Goal: Information Seeking & Learning: Check status

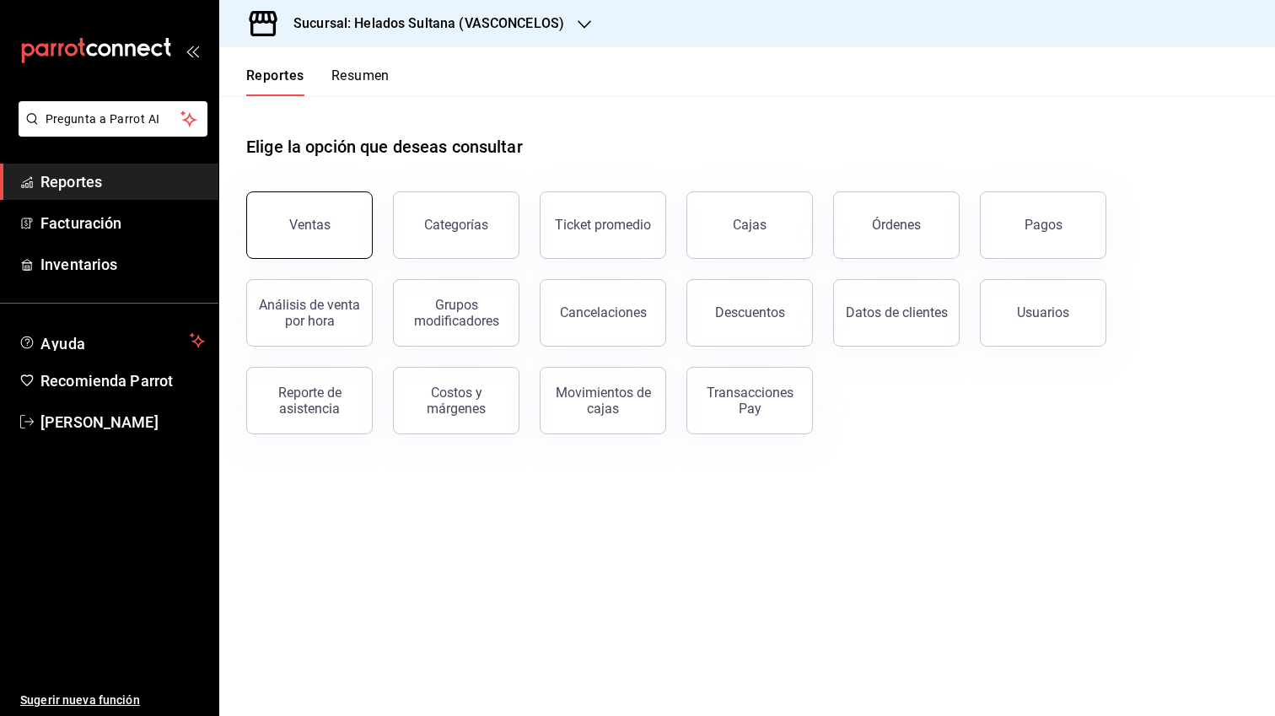
click at [288, 236] on button "Ventas" at bounding box center [309, 224] width 127 height 67
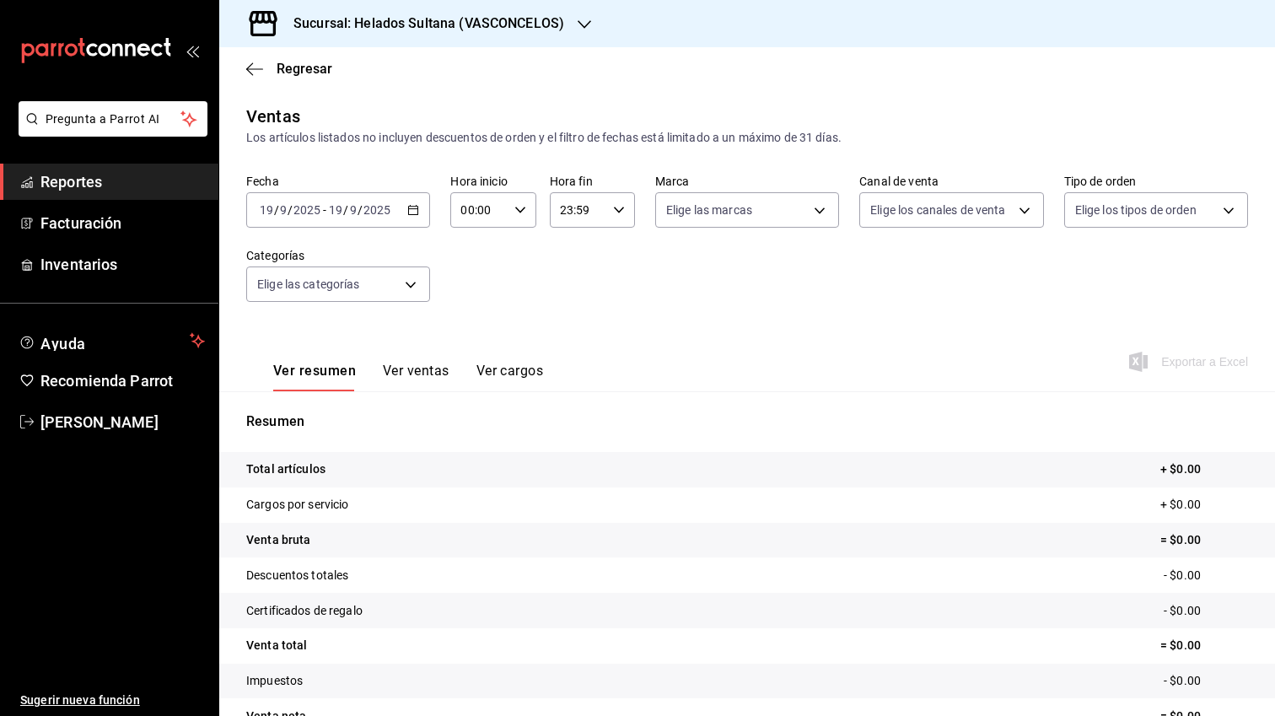
click at [421, 208] on div "[DATE] [DATE] - [DATE] [DATE]" at bounding box center [338, 209] width 184 height 35
click at [709, 340] on div "Ver resumen Ver ventas Ver cargos Exportar a Excel" at bounding box center [747, 356] width 1056 height 69
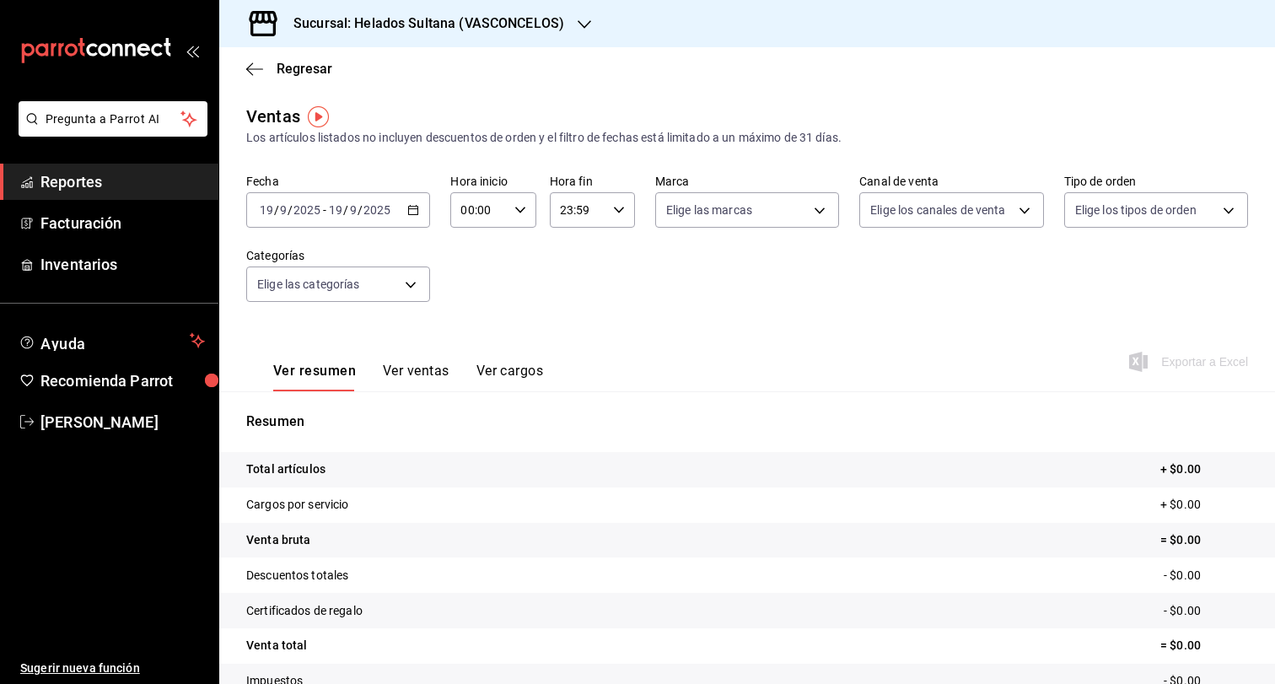
click at [103, 186] on span "Reportes" at bounding box center [122, 181] width 164 height 23
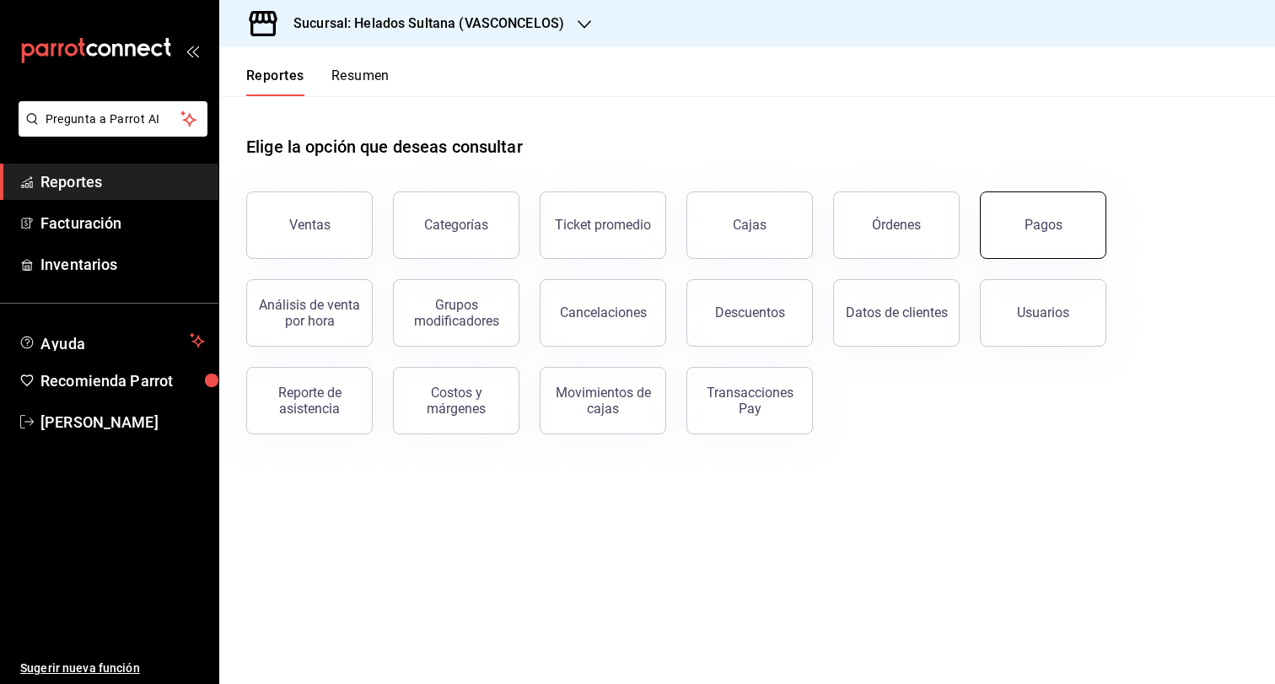
click at [1026, 242] on button "Pagos" at bounding box center [1043, 224] width 127 height 67
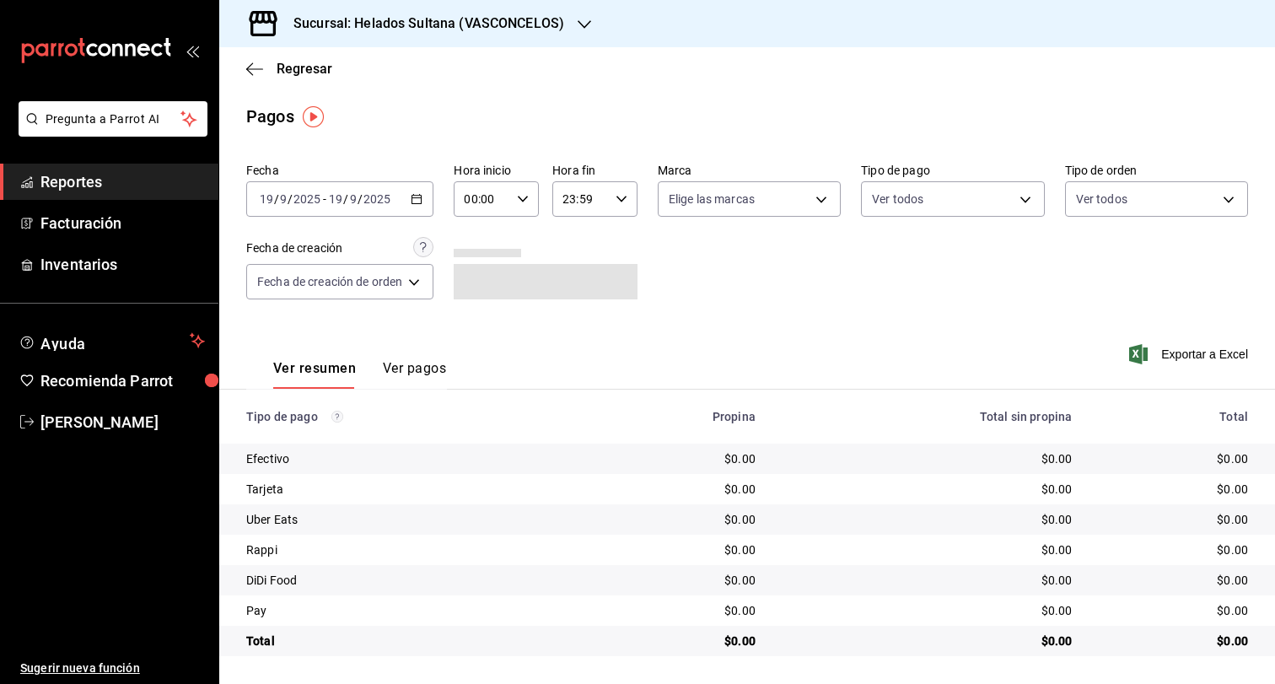
click at [415, 203] on \(Stroke\) "button" at bounding box center [417, 199] width 10 height 9
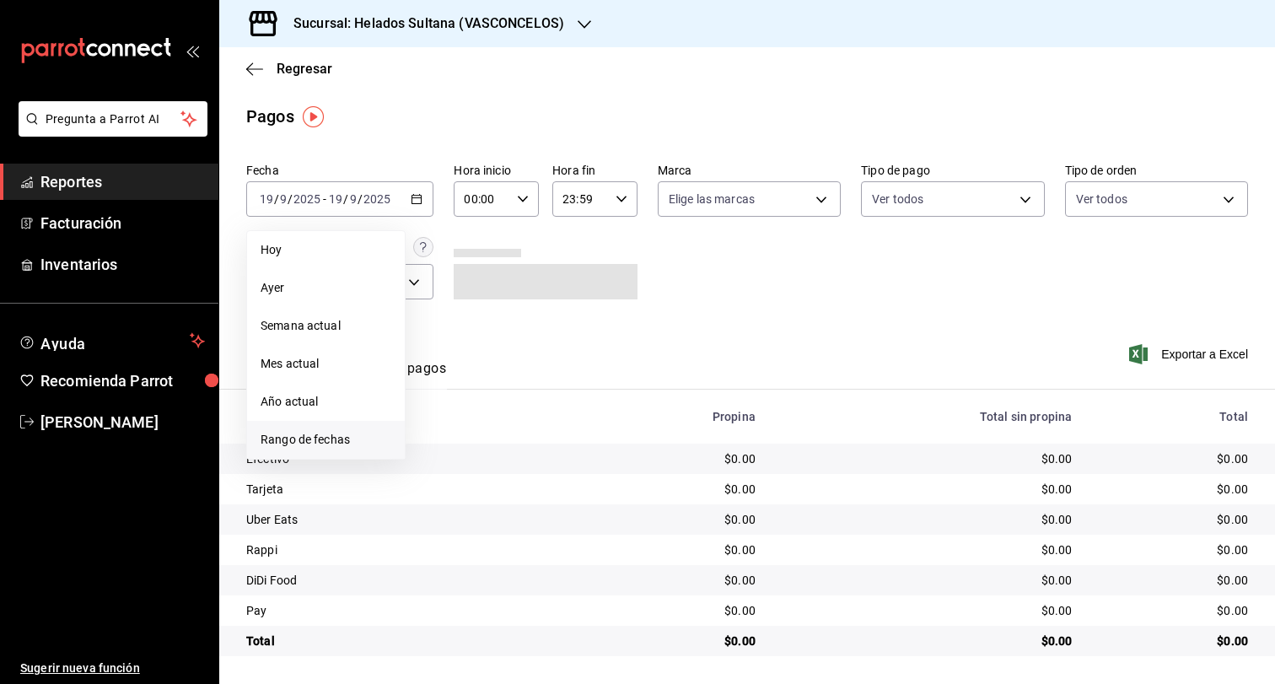
click at [331, 438] on span "Rango de fechas" at bounding box center [326, 440] width 131 height 18
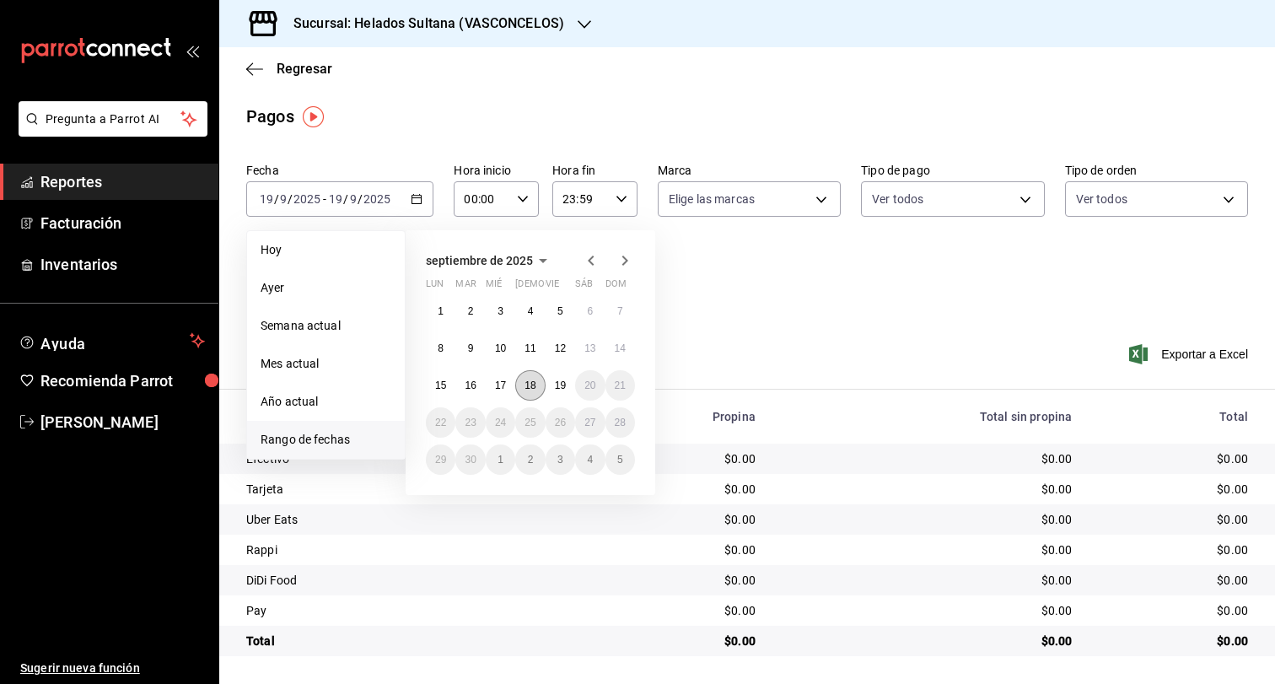
click at [527, 390] on abbr "18" at bounding box center [530, 386] width 11 height 12
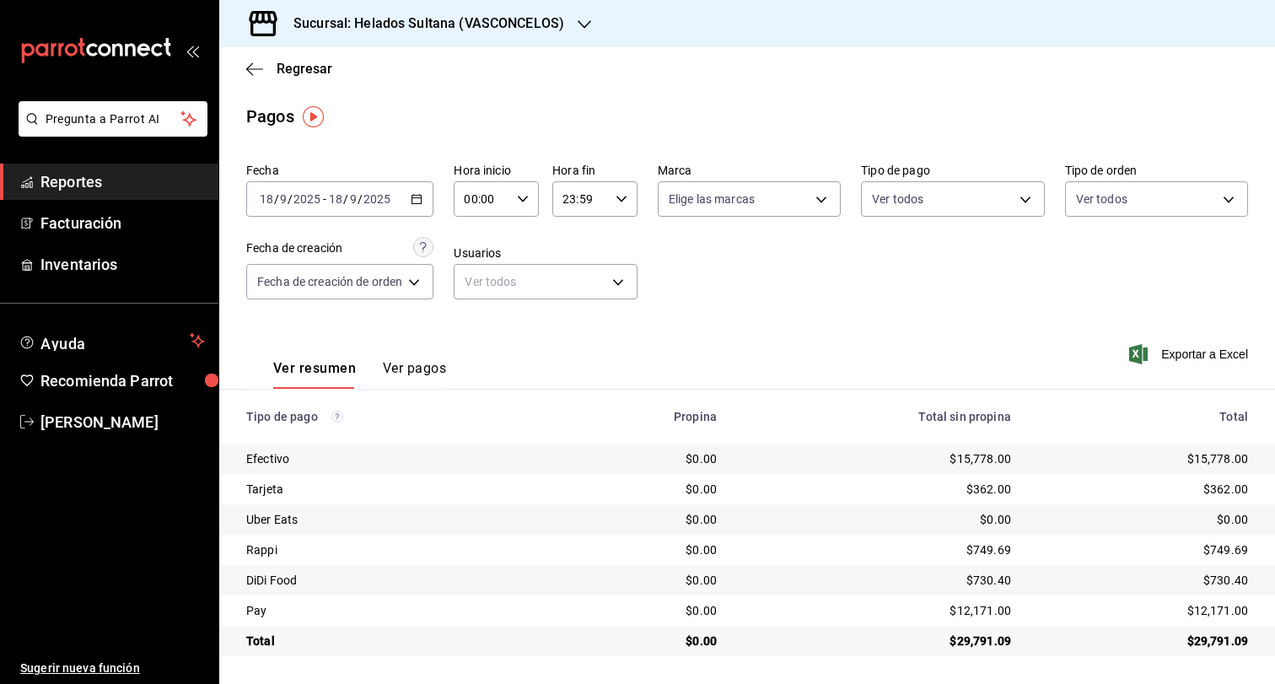
click at [427, 204] on div "[DATE] [DATE] - [DATE] [DATE]" at bounding box center [339, 198] width 187 height 35
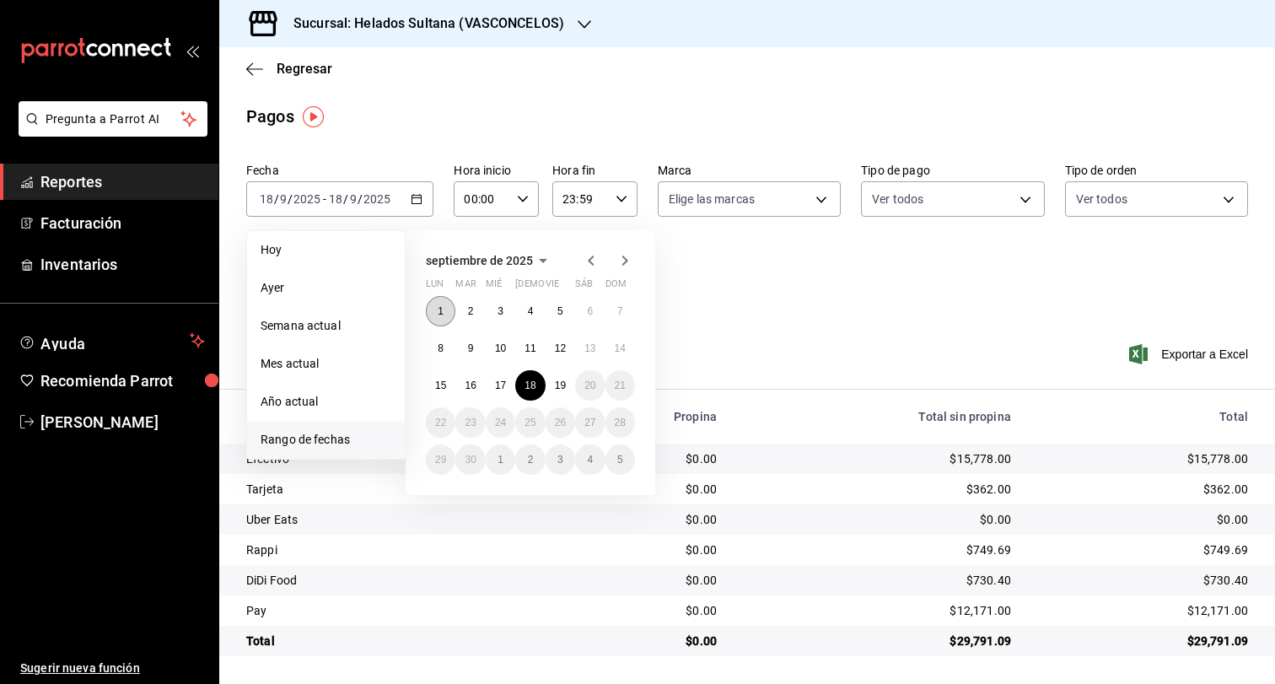
click at [437, 315] on button "1" at bounding box center [441, 311] width 30 height 30
click at [542, 393] on button "18" at bounding box center [530, 385] width 30 height 30
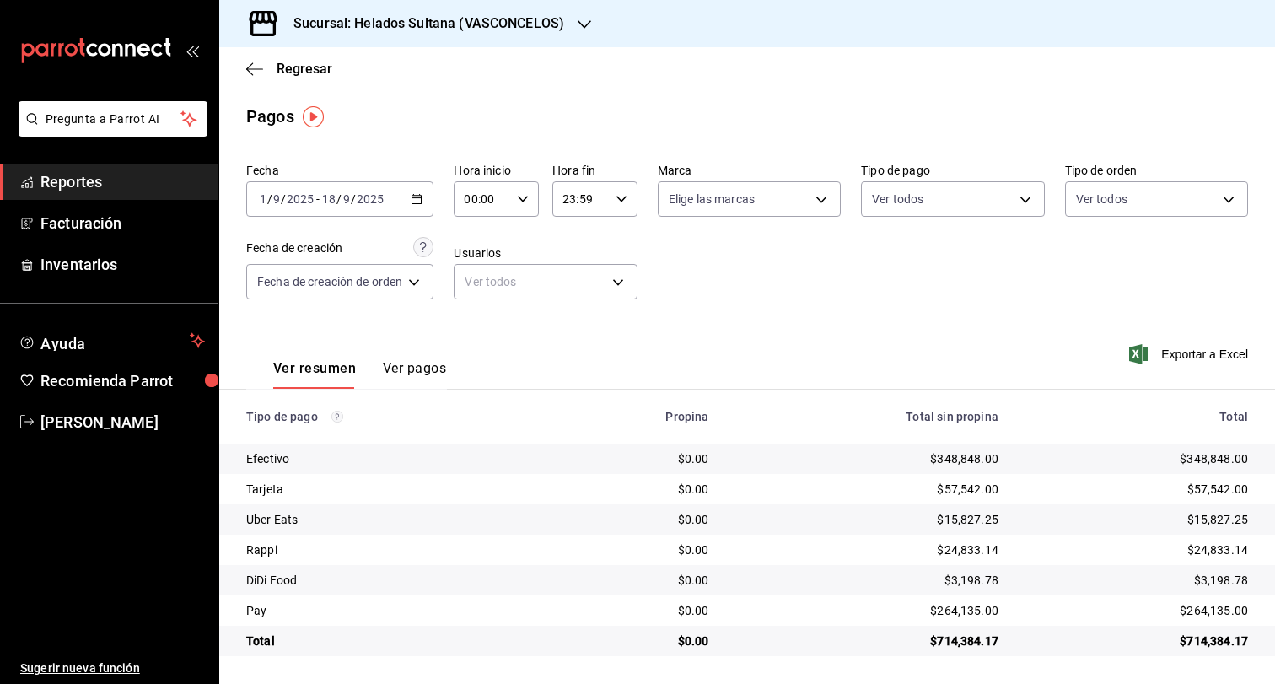
click at [94, 191] on span "Reportes" at bounding box center [122, 181] width 164 height 23
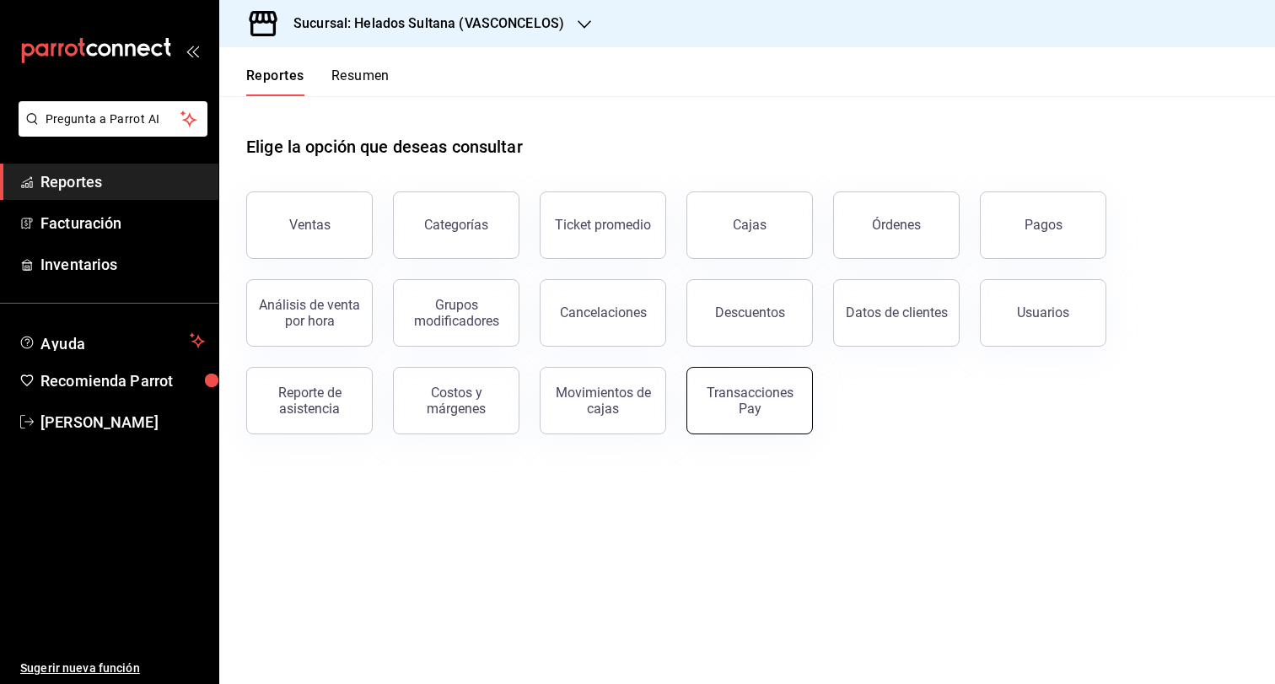
click at [768, 416] on button "Transacciones Pay" at bounding box center [749, 400] width 127 height 67
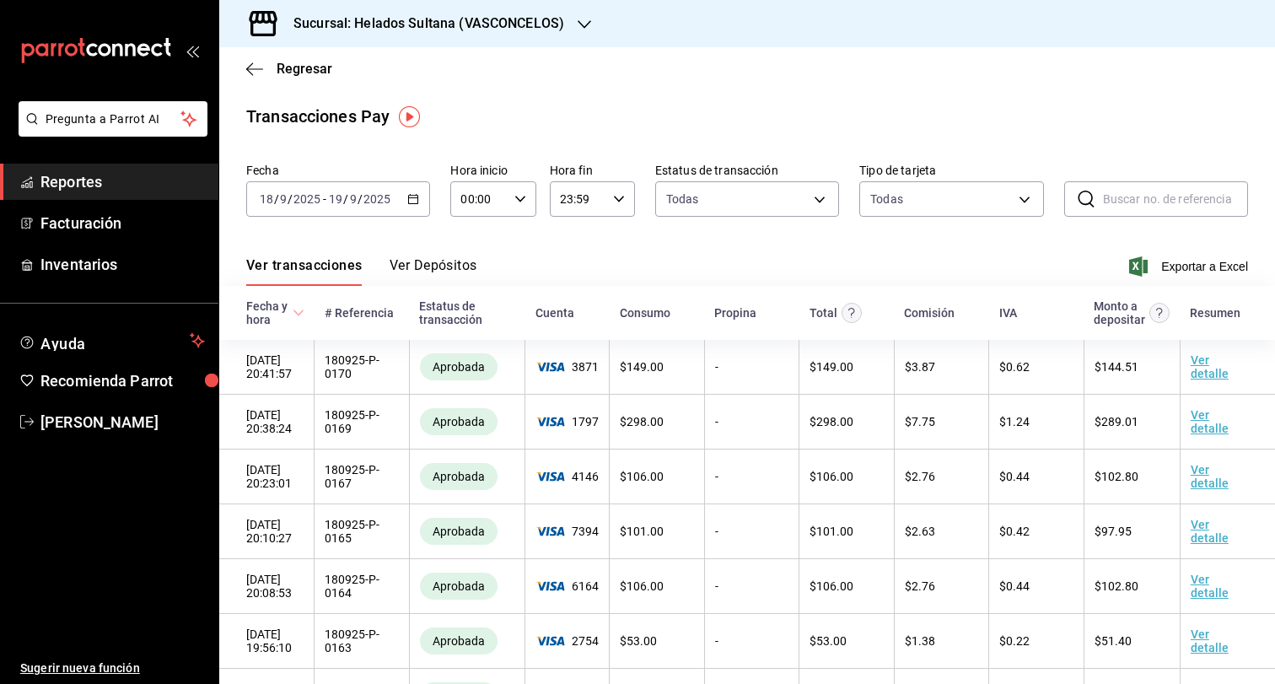
click at [461, 263] on button "Ver Depósitos" at bounding box center [434, 271] width 88 height 29
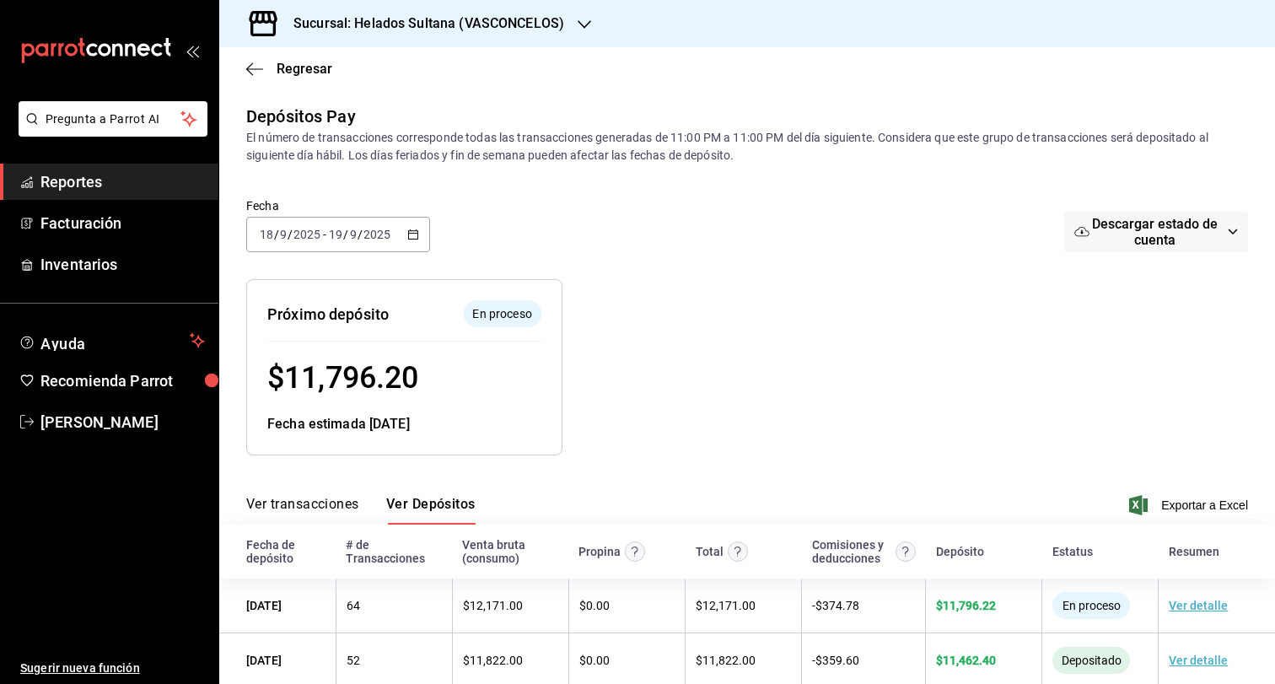
scroll to position [31, 0]
